Goal: Navigation & Orientation: Find specific page/section

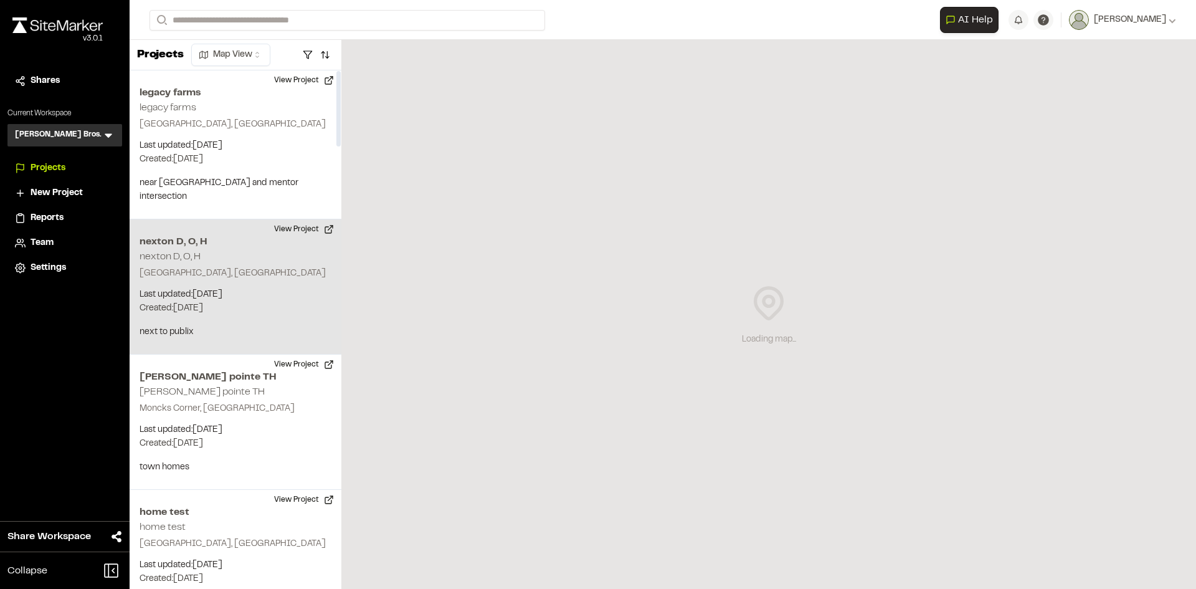
click at [228, 267] on p "[GEOGRAPHIC_DATA], [GEOGRAPHIC_DATA]" at bounding box center [236, 274] width 192 height 14
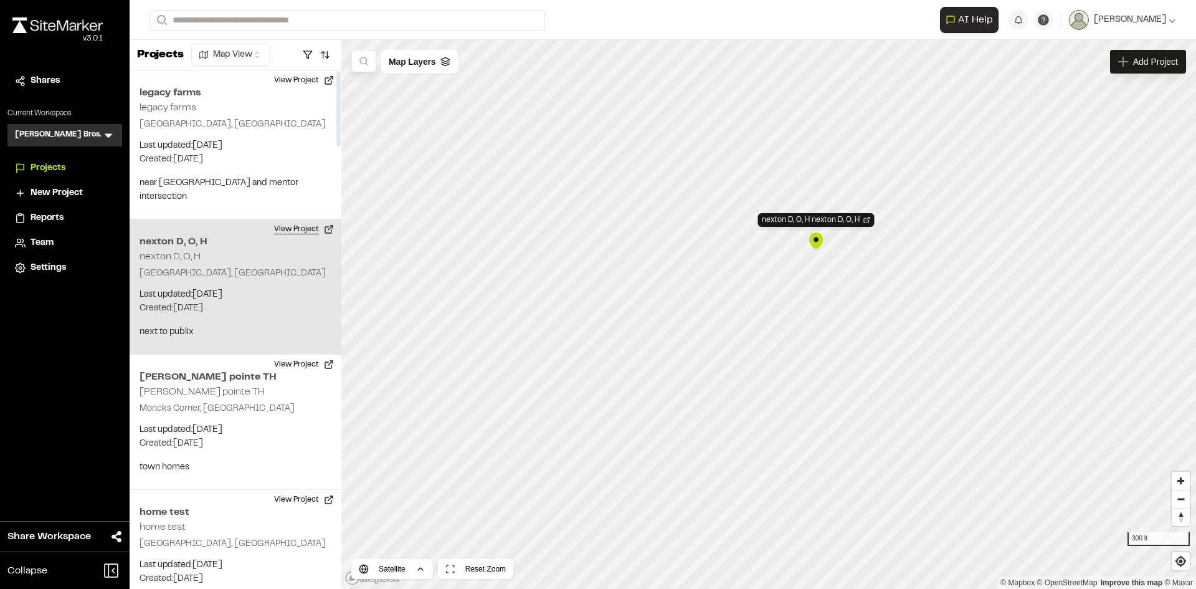
click at [306, 219] on button "View Project" at bounding box center [304, 229] width 75 height 20
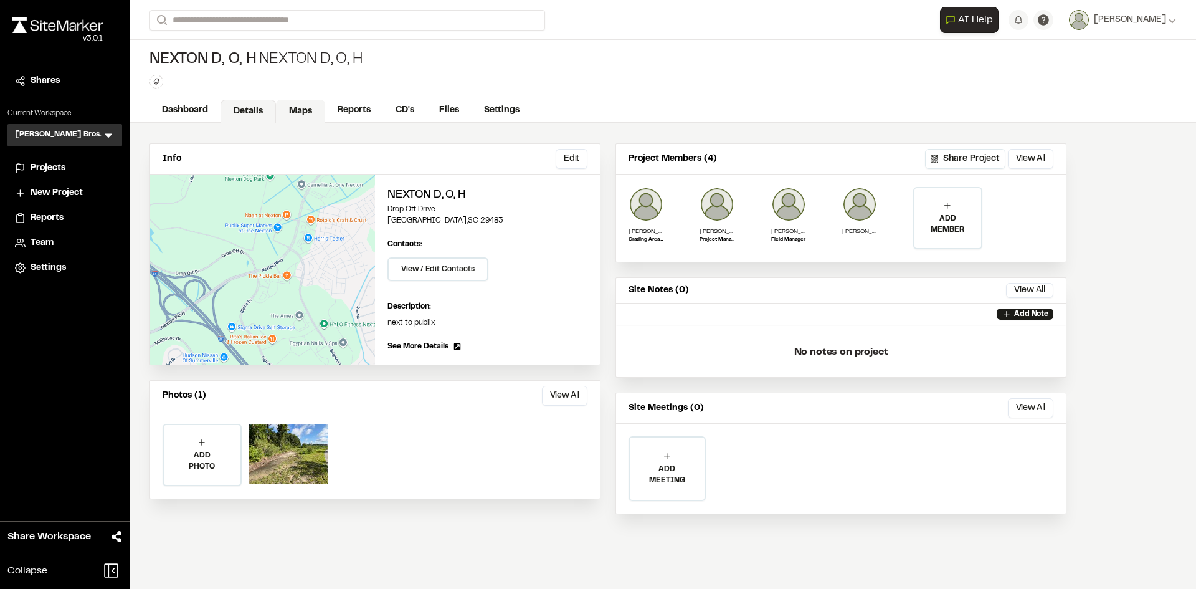
drag, startPoint x: 301, startPoint y: 110, endPoint x: 306, endPoint y: 117, distance: 8.5
click at [301, 110] on link "Maps" at bounding box center [300, 112] width 49 height 24
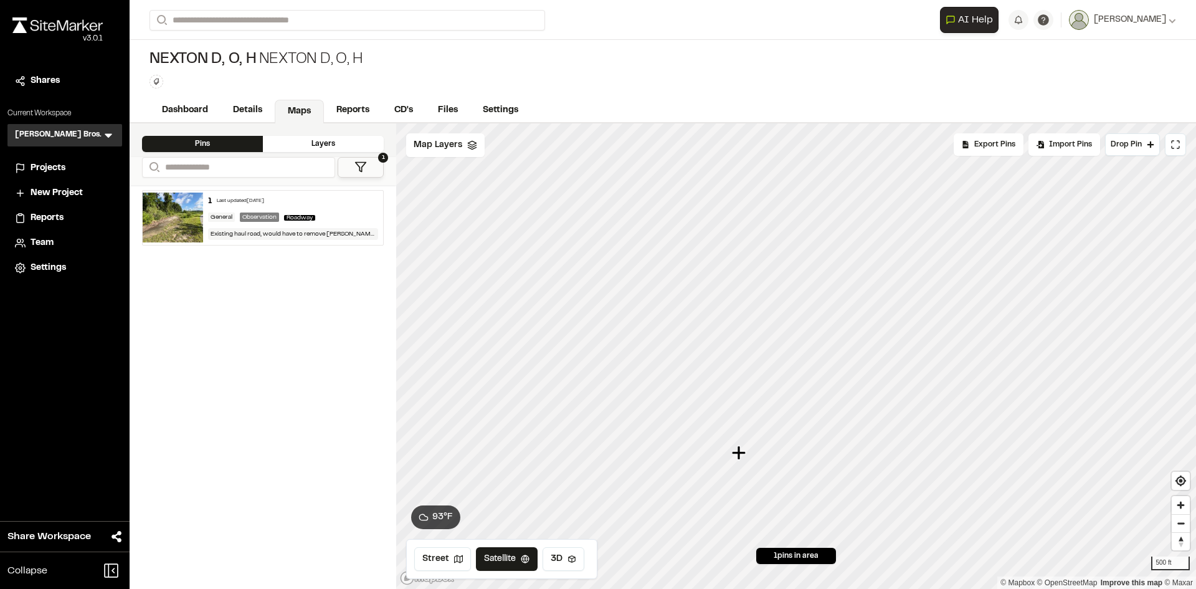
click at [741, 454] on icon "Map marker" at bounding box center [739, 452] width 14 height 14
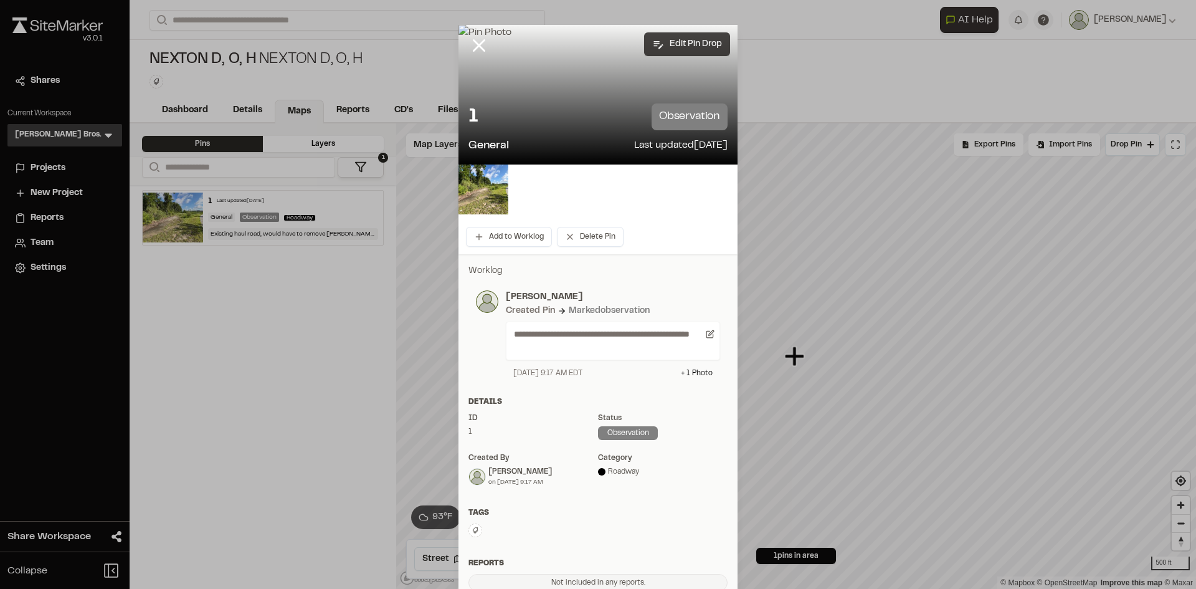
click at [675, 40] on button "Edit Pin Drop" at bounding box center [687, 44] width 86 height 24
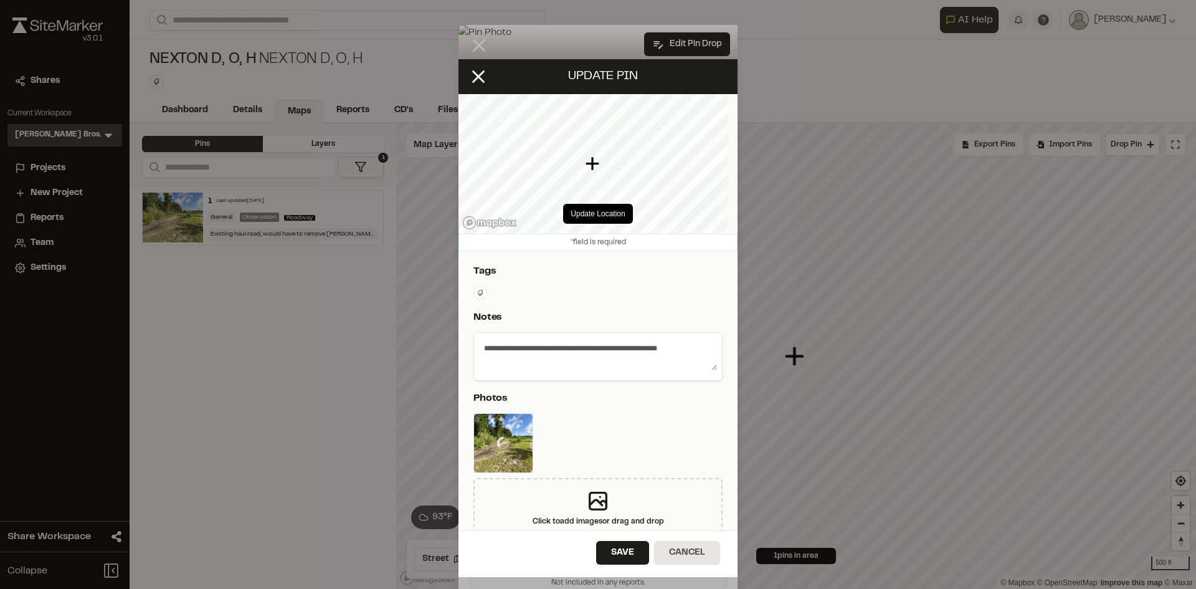
type textarea "**********"
select select "***"
click at [480, 75] on line at bounding box center [478, 76] width 11 height 11
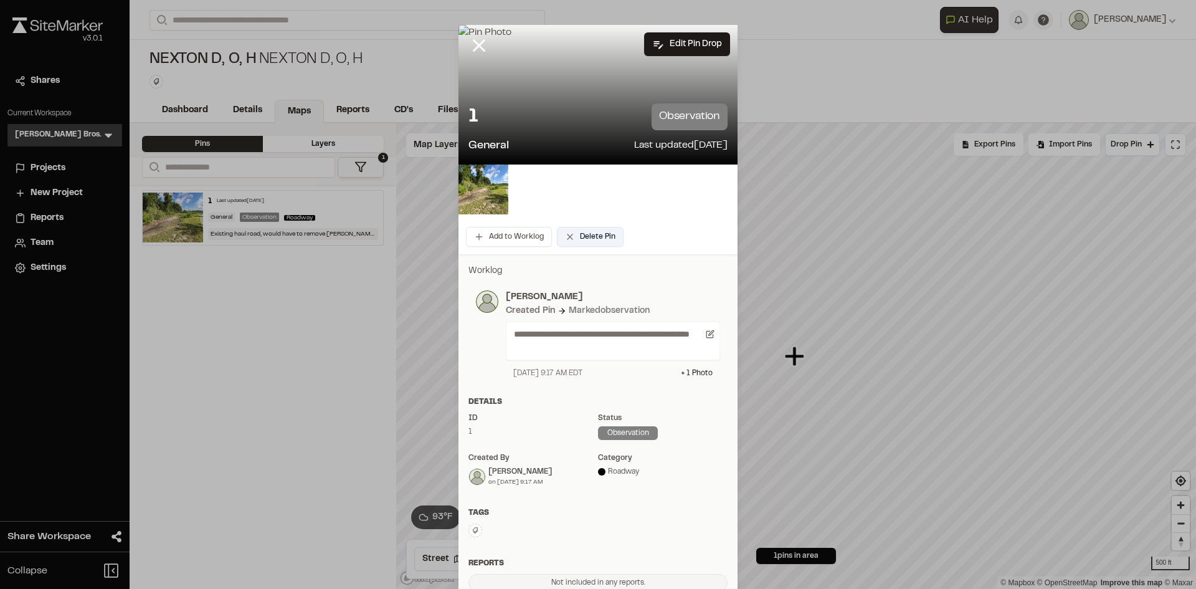
scroll to position [62, 0]
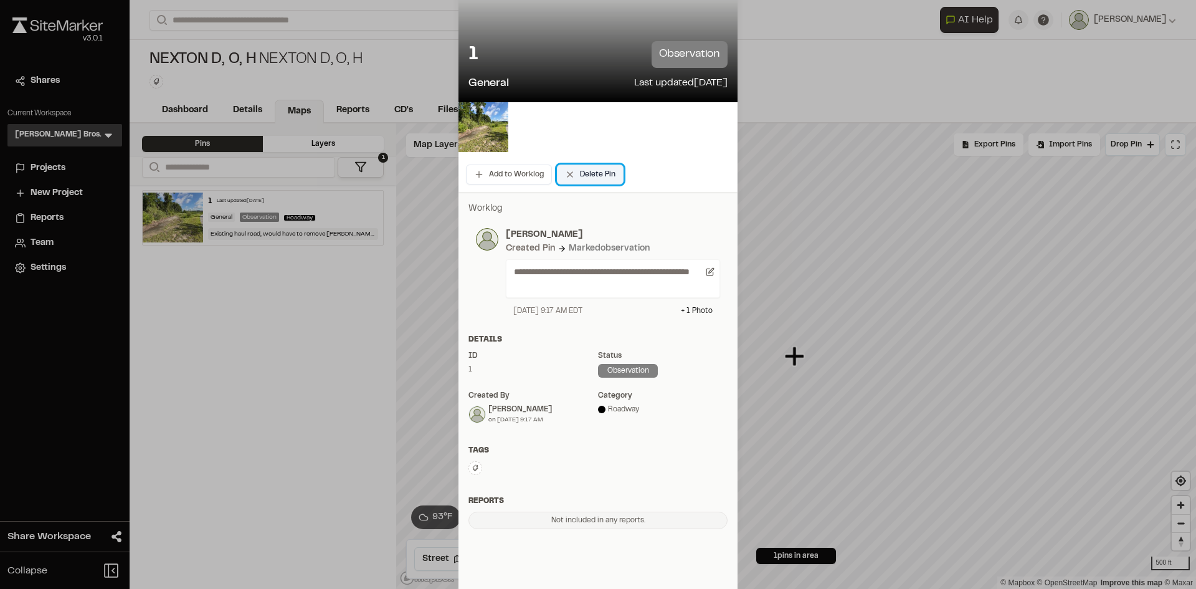
click at [590, 174] on button "Delete Pin" at bounding box center [590, 174] width 67 height 20
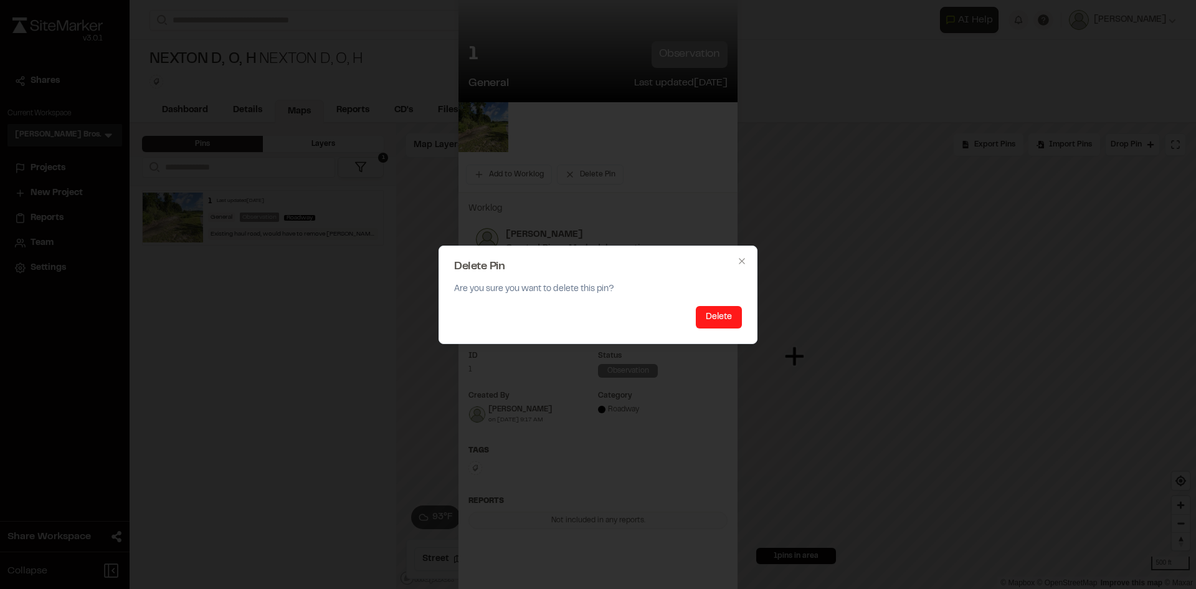
click at [708, 314] on button "Delete" at bounding box center [719, 317] width 46 height 22
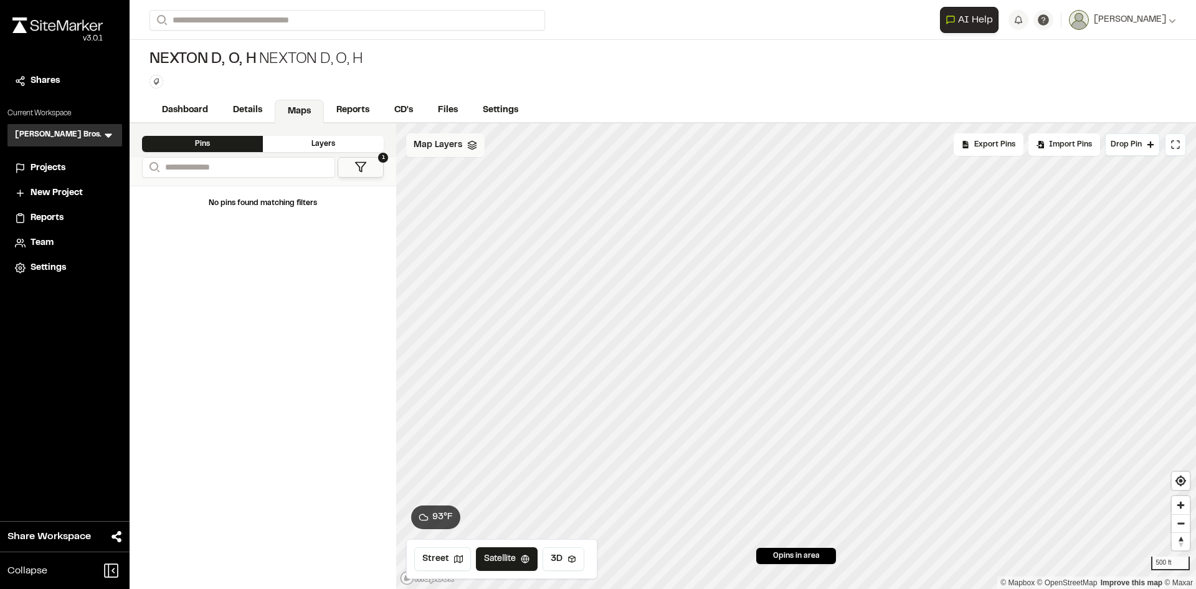
click at [432, 140] on span "Map Layers" at bounding box center [438, 145] width 49 height 14
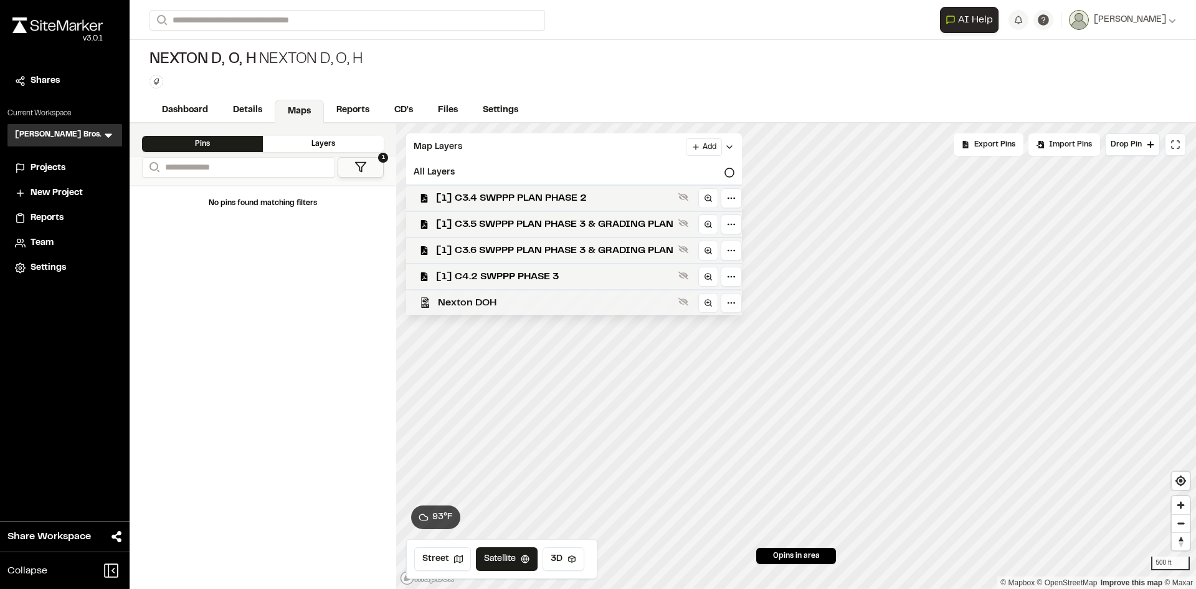
click at [525, 305] on span "Nexton DOH" at bounding box center [555, 302] width 235 height 15
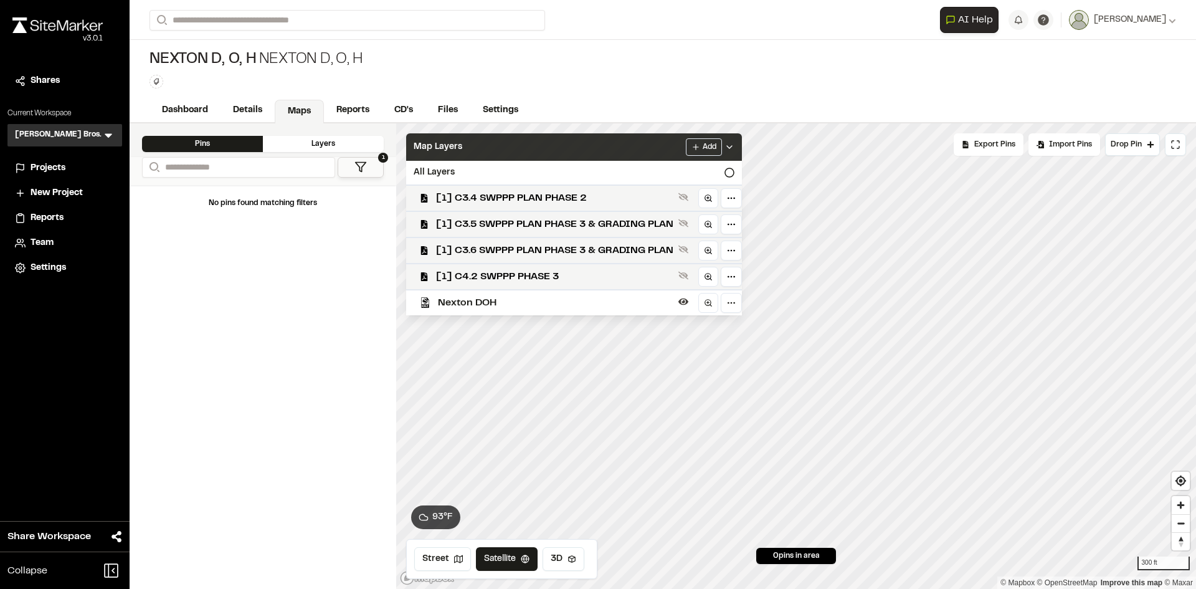
click at [732, 142] on icon at bounding box center [729, 147] width 10 height 10
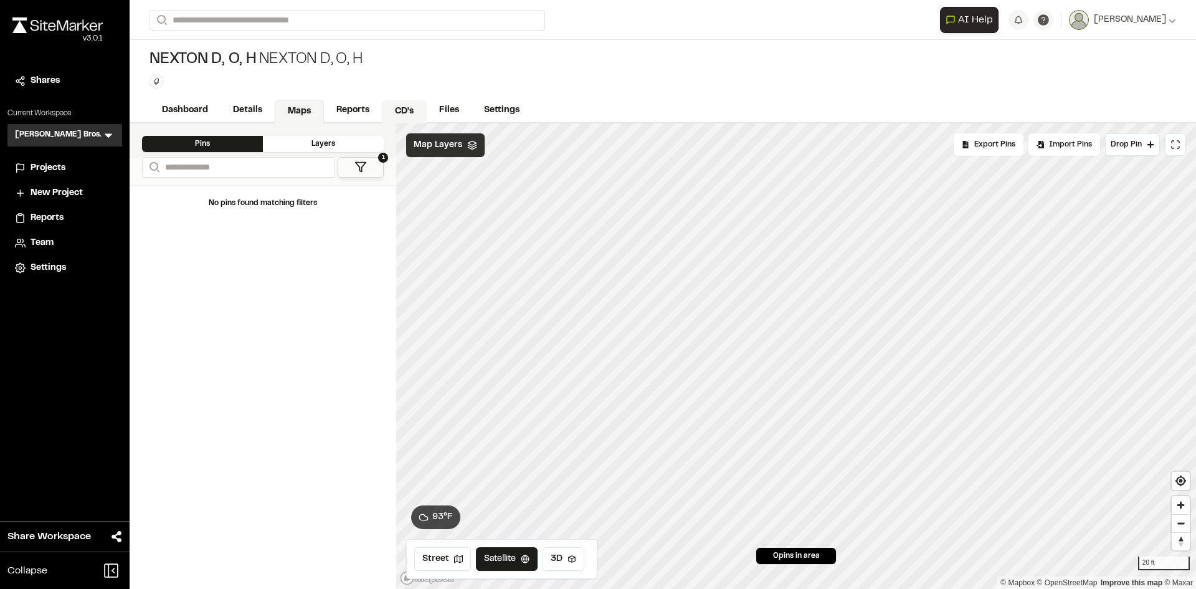
click at [405, 112] on link "CD's" at bounding box center [404, 112] width 45 height 24
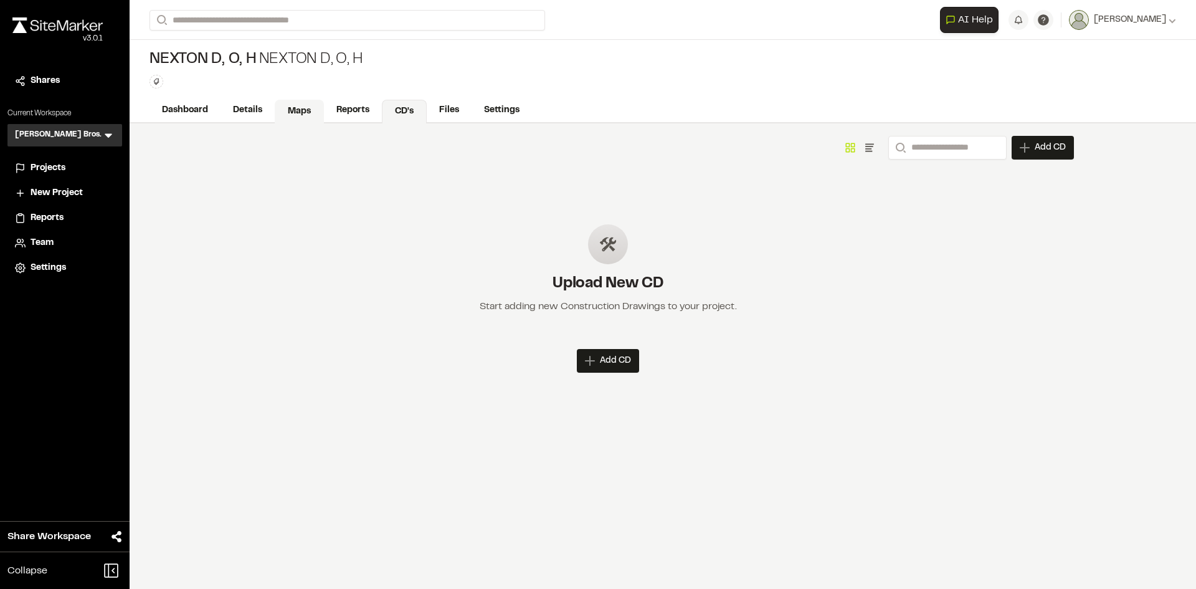
click at [299, 113] on link "Maps" at bounding box center [299, 112] width 49 height 24
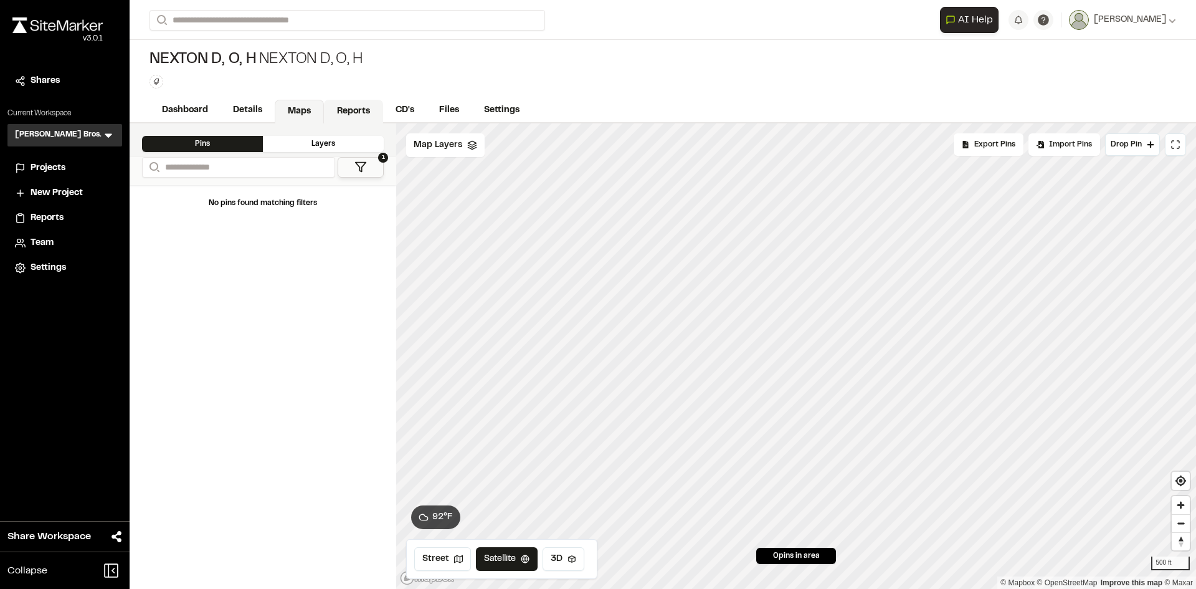
click at [357, 107] on link "Reports" at bounding box center [353, 112] width 59 height 24
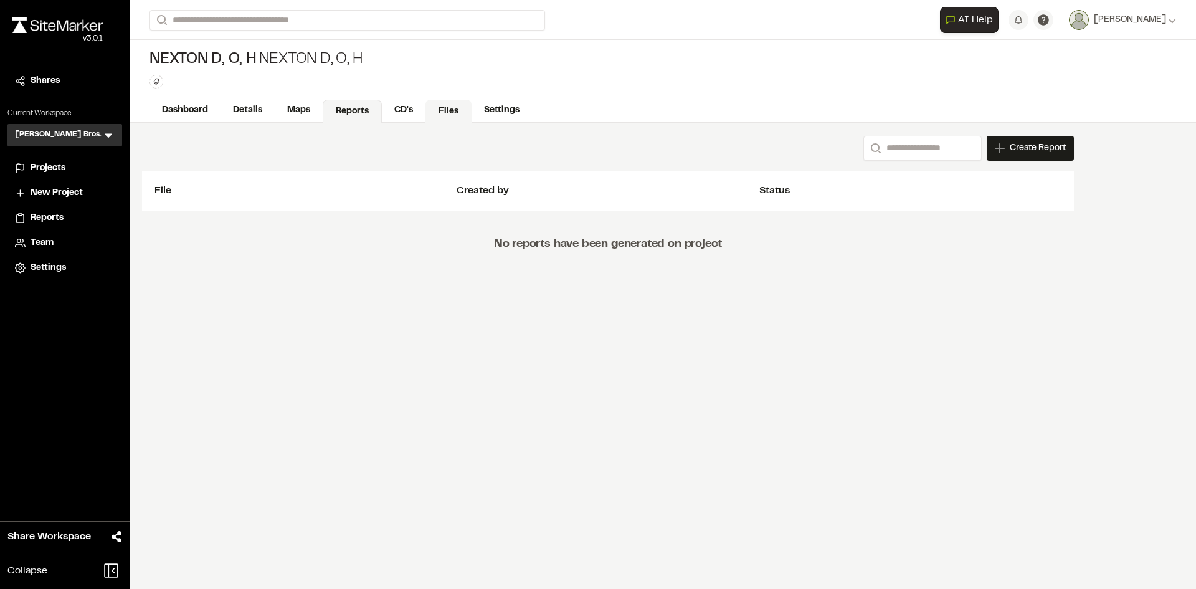
click at [446, 109] on link "Files" at bounding box center [448, 112] width 46 height 24
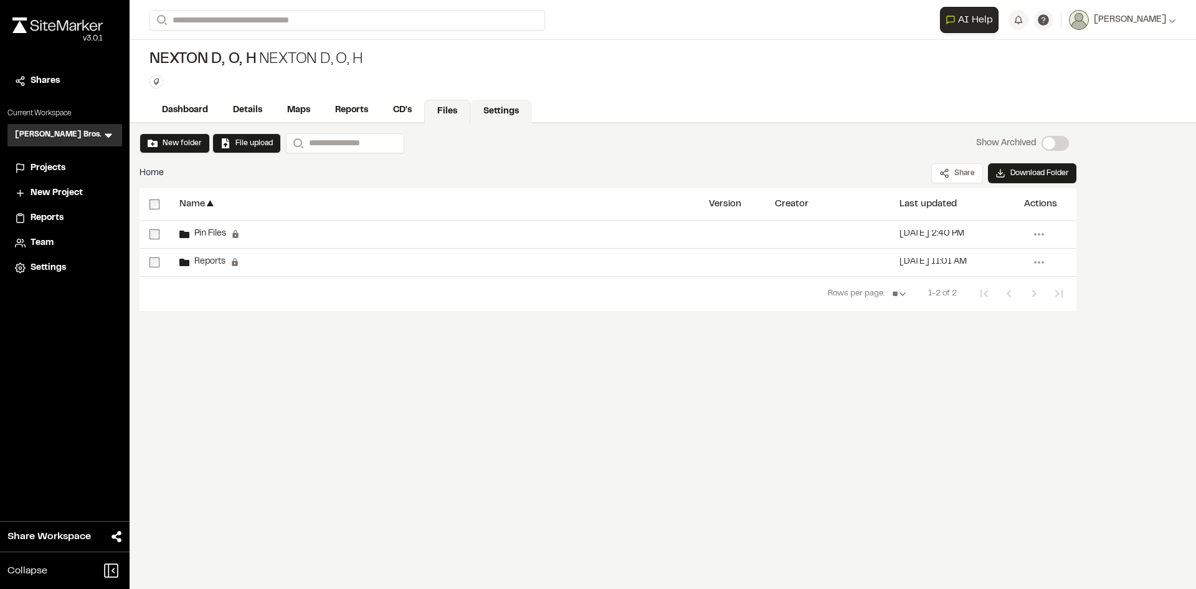
click at [512, 108] on link "Settings" at bounding box center [501, 112] width 62 height 24
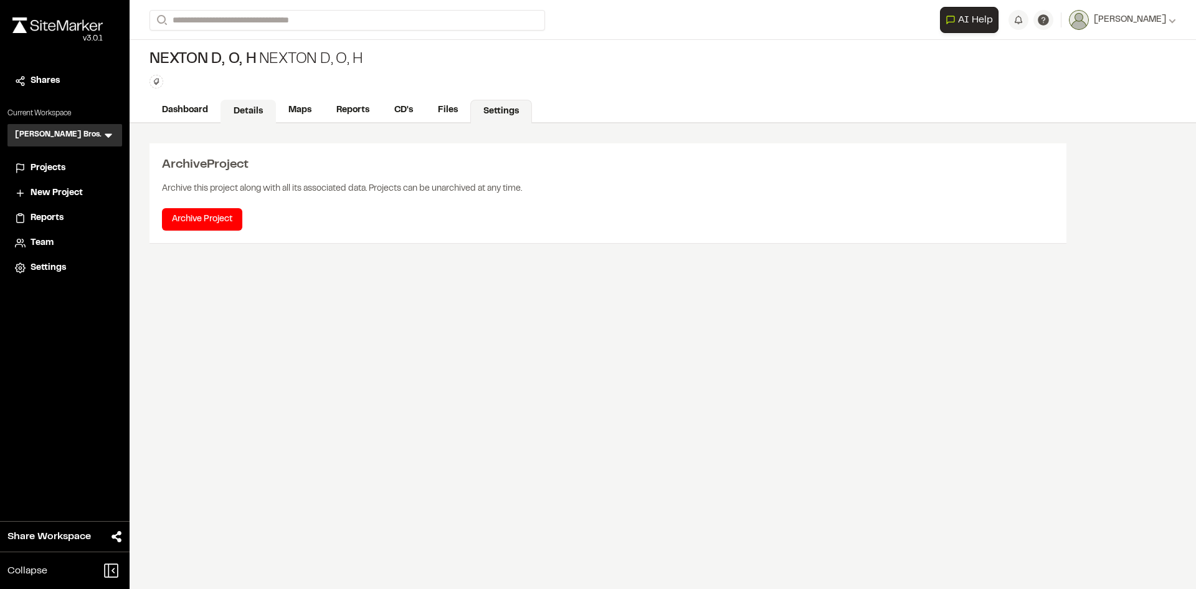
click at [256, 105] on link "Details" at bounding box center [247, 112] width 55 height 24
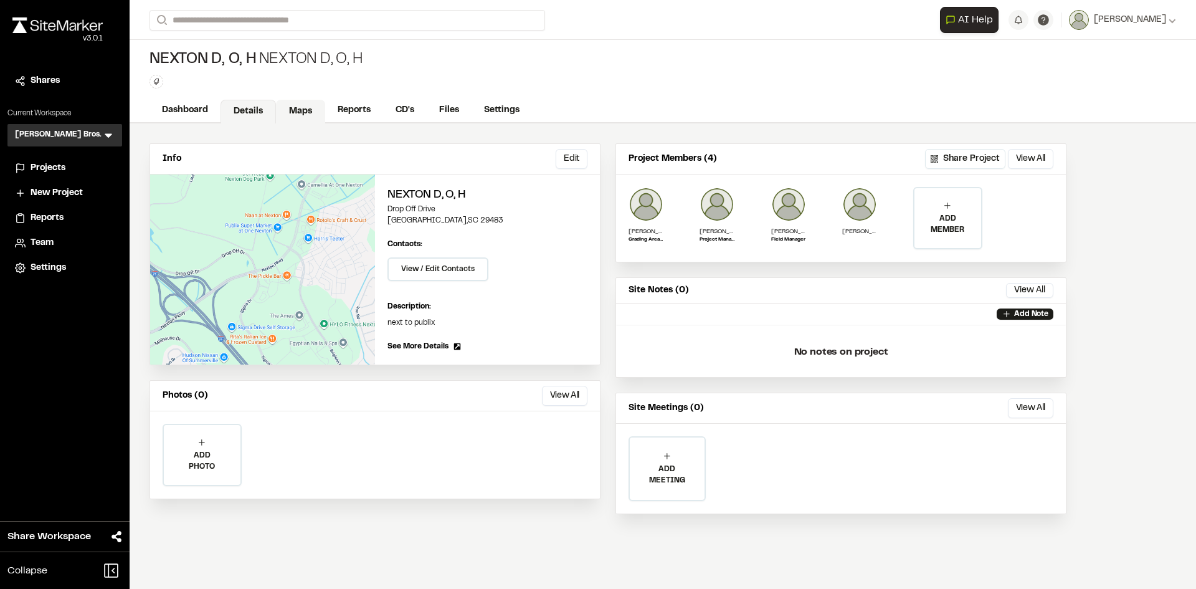
click at [297, 110] on link "Maps" at bounding box center [300, 112] width 49 height 24
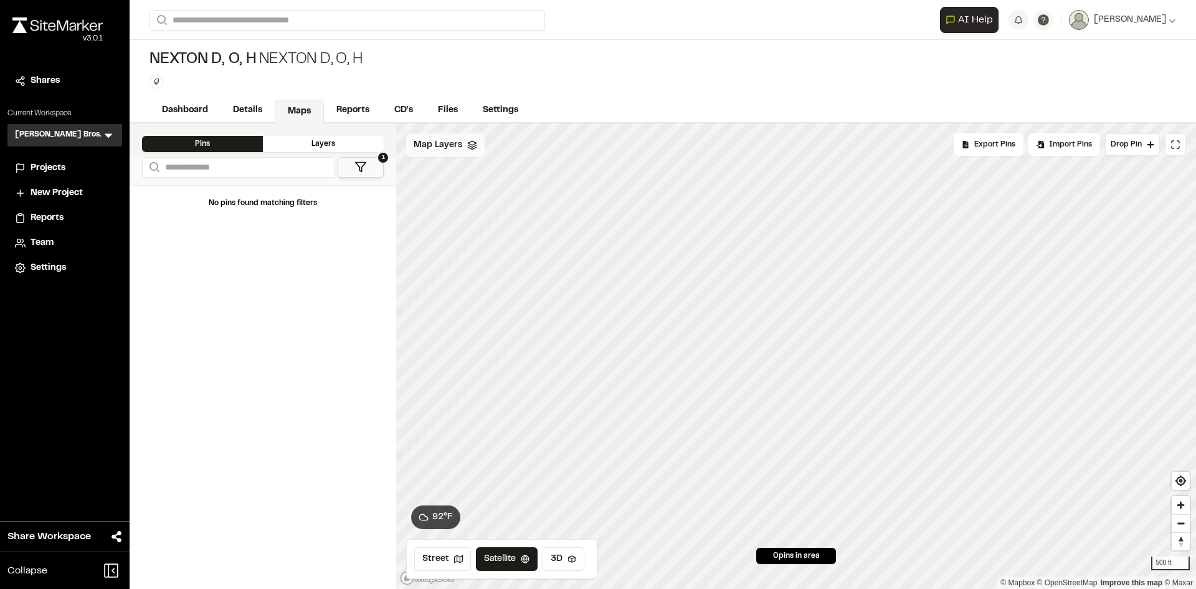
click at [454, 147] on span "Map Layers" at bounding box center [438, 145] width 49 height 14
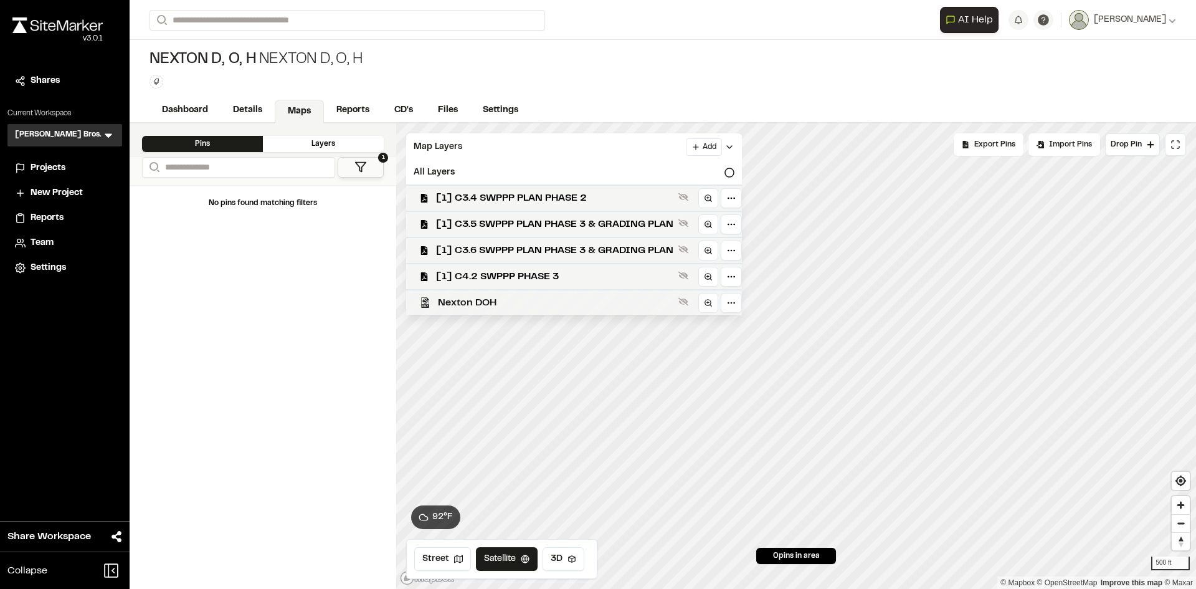
click at [508, 299] on span "Nexton DOH" at bounding box center [555, 302] width 235 height 15
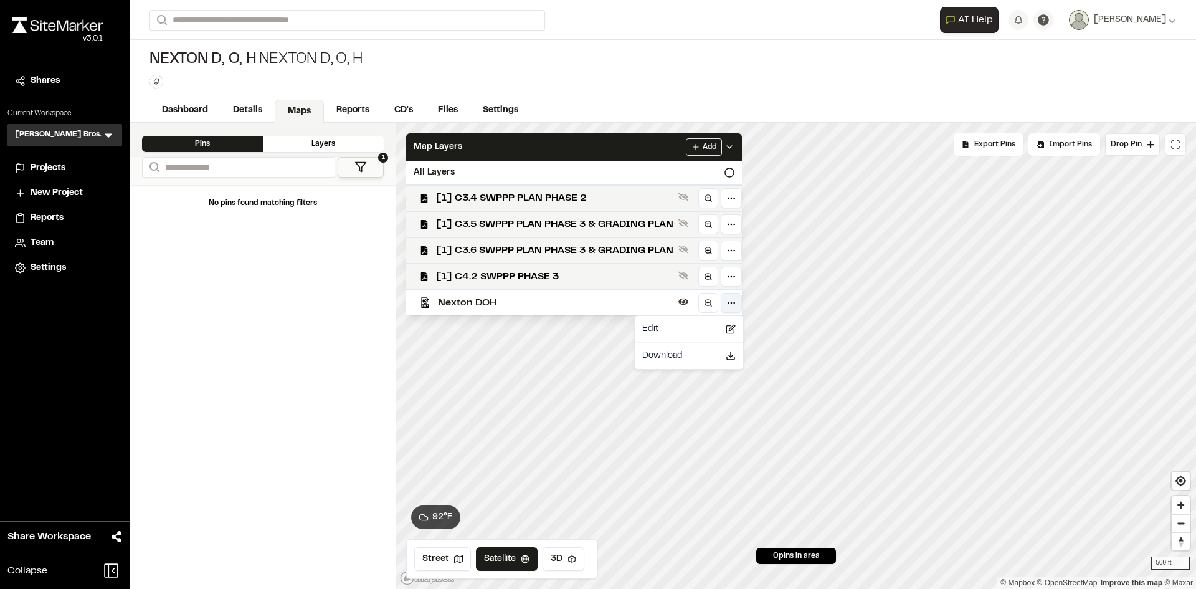
click at [734, 301] on html "**********" at bounding box center [598, 294] width 1196 height 589
click at [731, 357] on icon at bounding box center [731, 356] width 10 height 10
click at [846, 99] on html "**********" at bounding box center [598, 294] width 1196 height 589
